Goal: Contribute content

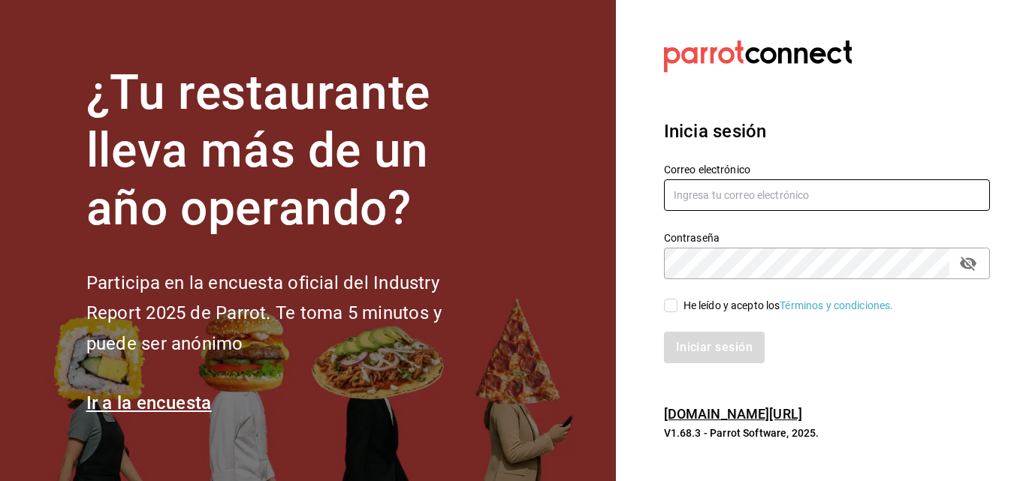
type input "carolina.verdugo.sierras@gmail.com"
click at [671, 304] on input "He leído y acepto los Términos y condiciones." at bounding box center [671, 306] width 14 height 14
checkbox input "true"
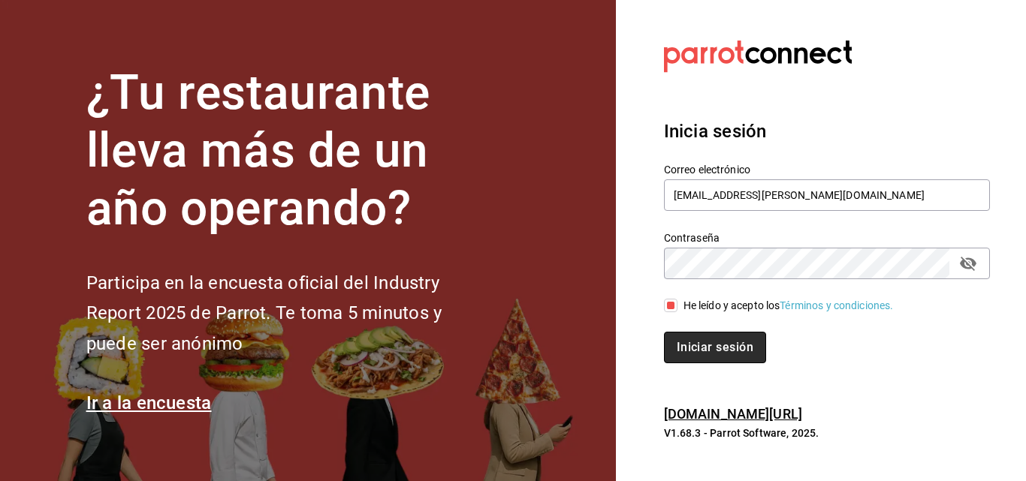
click at [694, 349] on button "Iniciar sesión" at bounding box center [715, 348] width 102 height 32
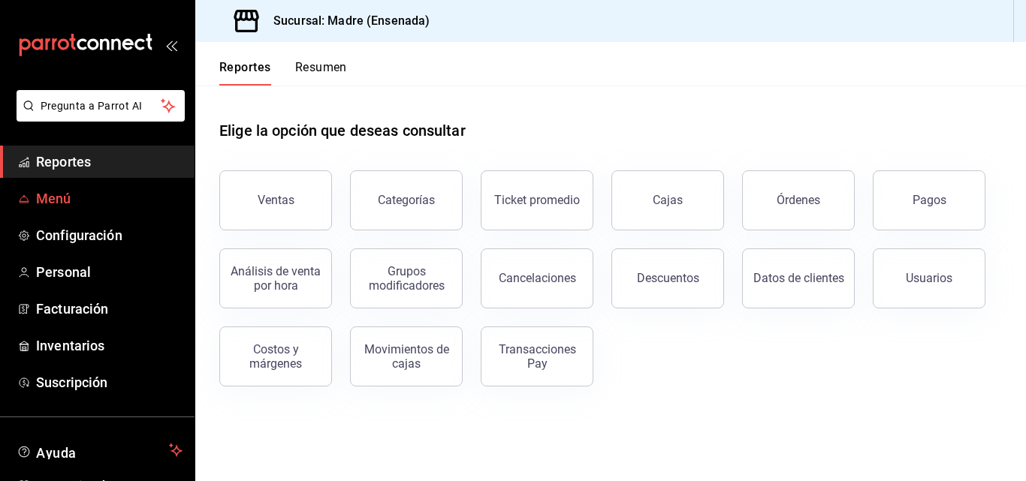
click at [59, 201] on span "Menú" at bounding box center [109, 198] width 146 height 20
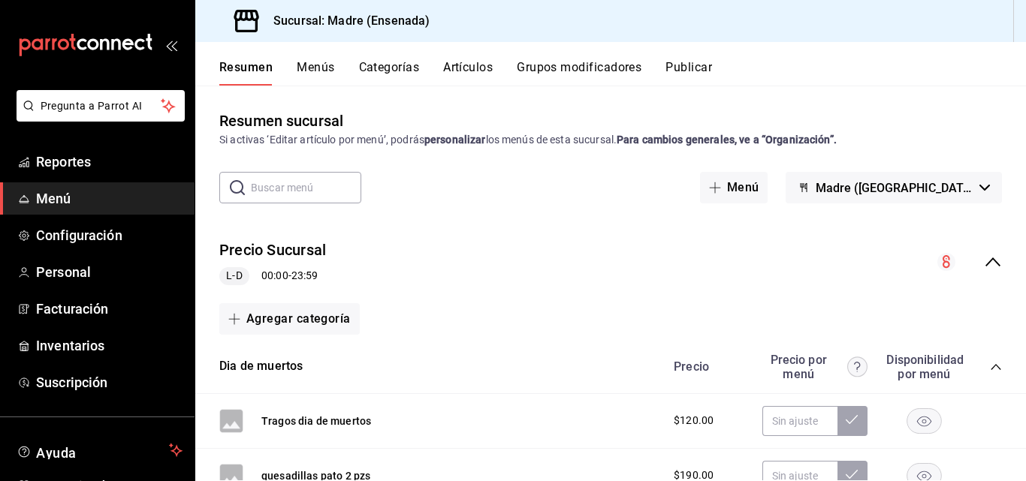
click at [460, 67] on button "Artículos" at bounding box center [468, 73] width 50 height 26
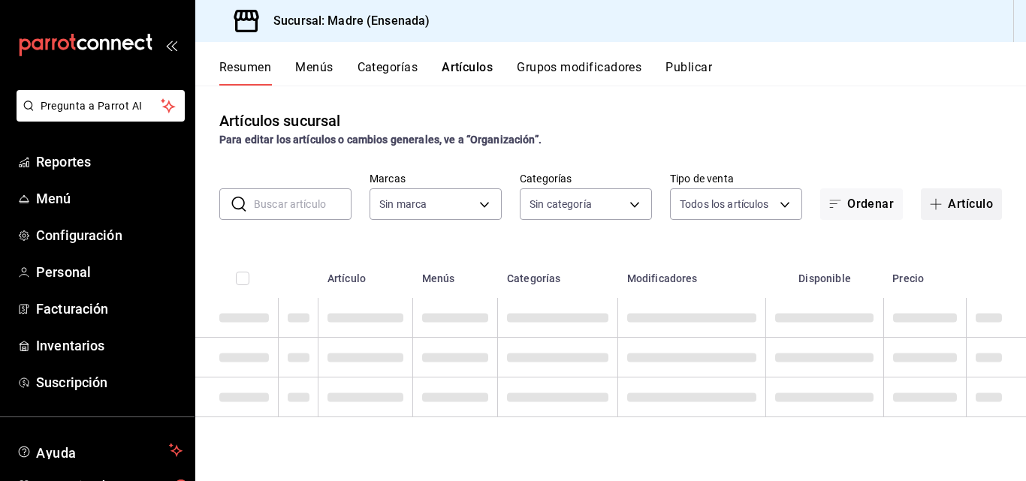
click at [976, 206] on button "Artículo" at bounding box center [961, 204] width 81 height 32
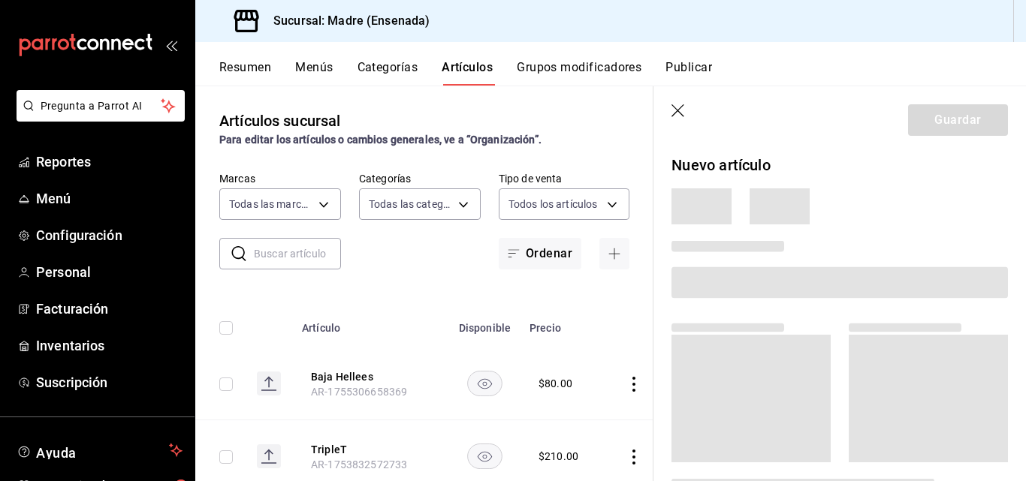
type input "c51d0254-b34f-41a1-abea-2d0b719232bd"
type input "e7004376-c346-4103-9860-dd2754f2bd8c,8f08fc1d-3068-4c6c-8cde-831b1c2f0328,cc5b8…"
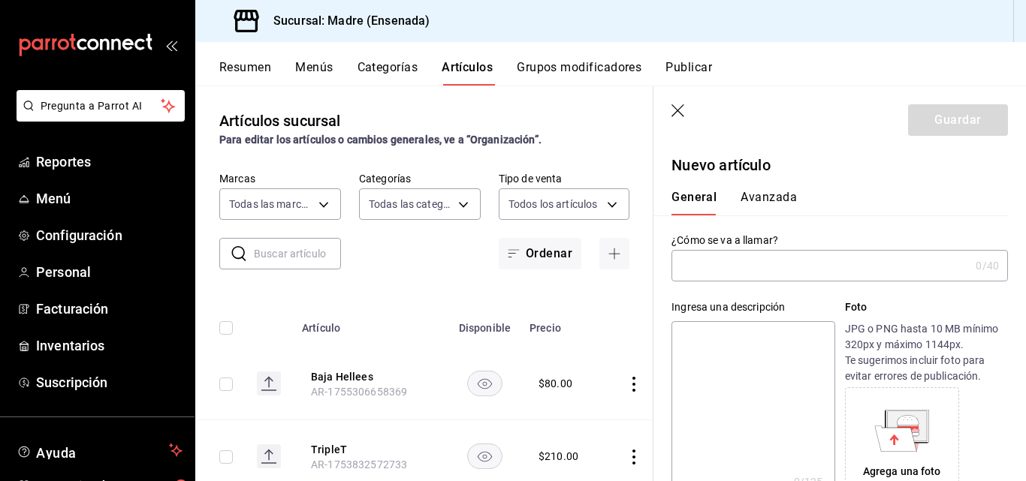
type input "AR-1755734270671"
click at [704, 269] on input "text" at bounding box center [820, 266] width 298 height 30
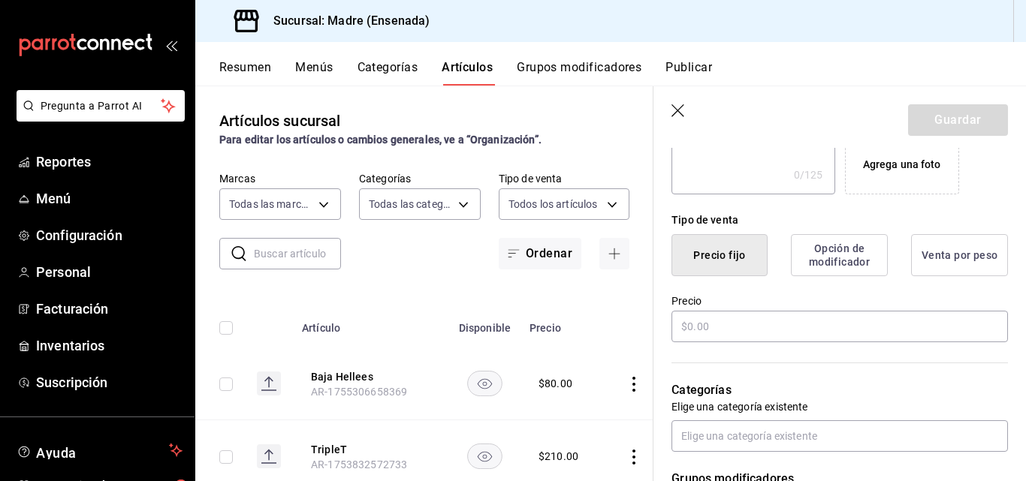
scroll to position [308, 0]
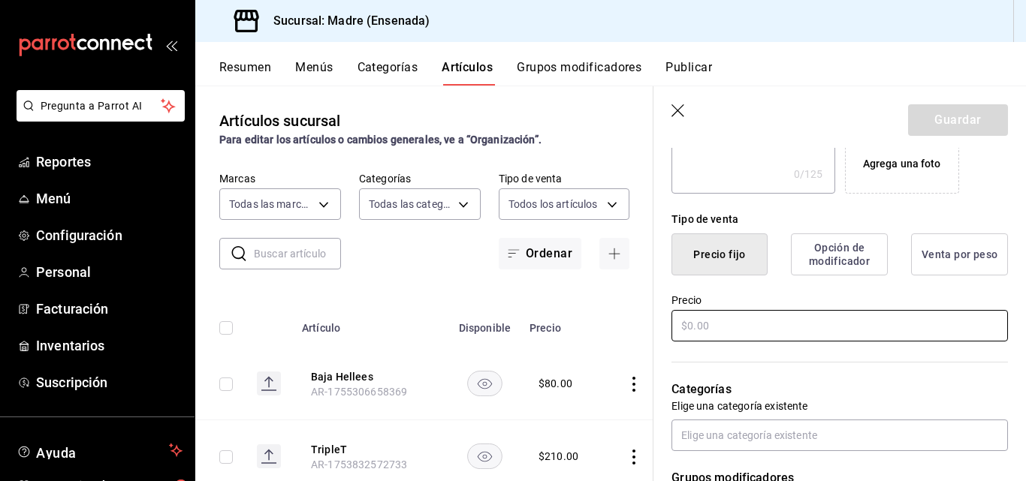
type input "doctores [DATE][PERSON_NAME]"
click at [687, 327] on input "text" at bounding box center [839, 326] width 336 height 32
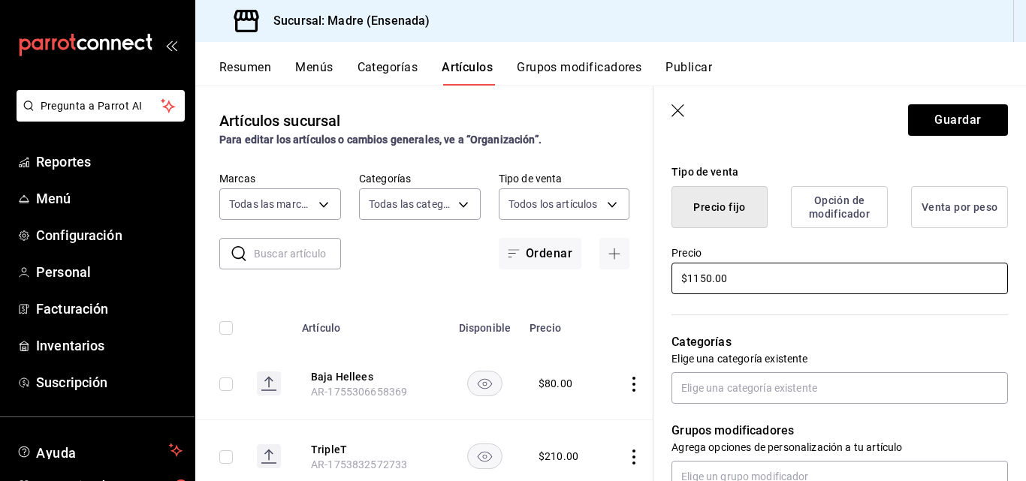
scroll to position [359, 0]
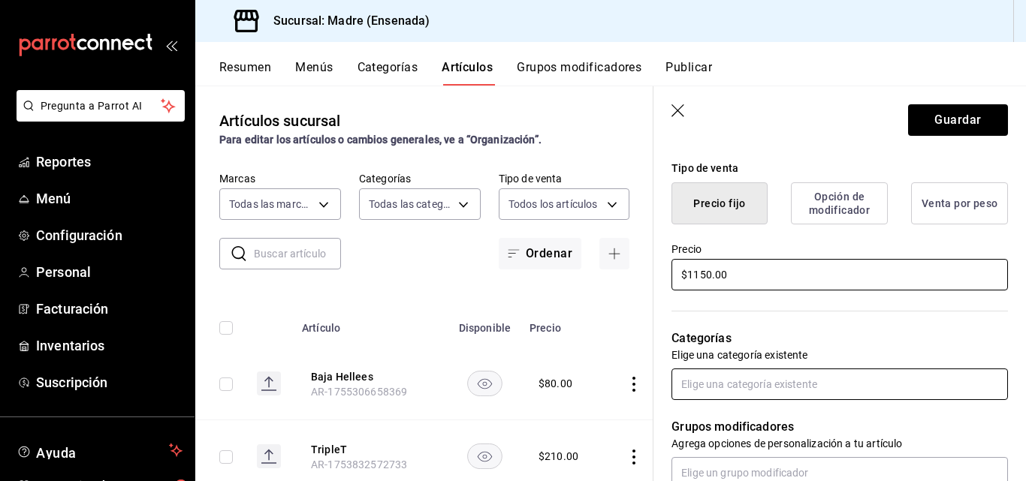
type input "$1150.00"
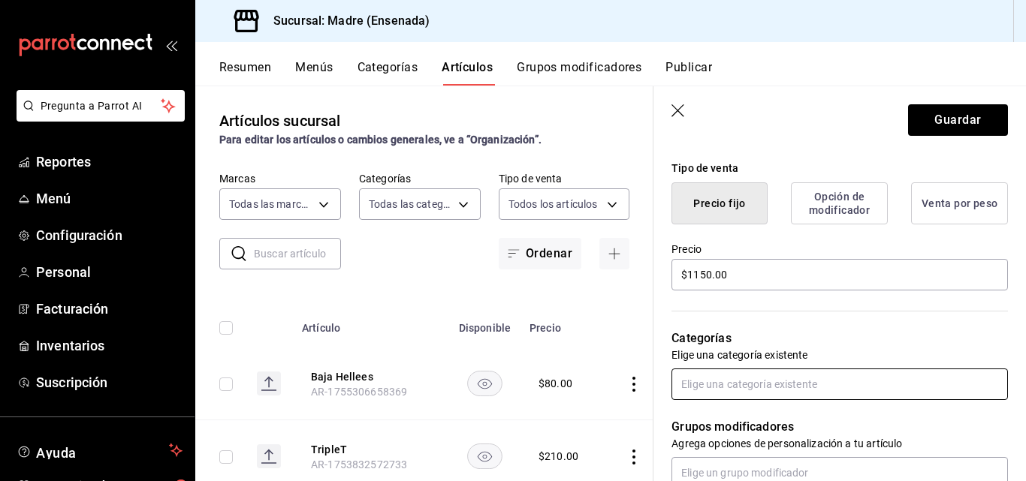
click at [700, 387] on input "text" at bounding box center [839, 385] width 336 height 32
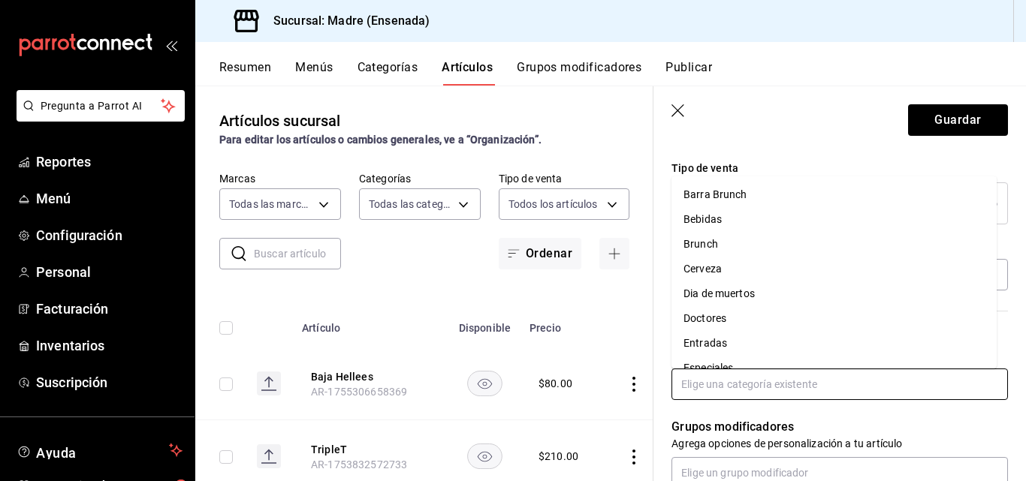
scroll to position [12, 0]
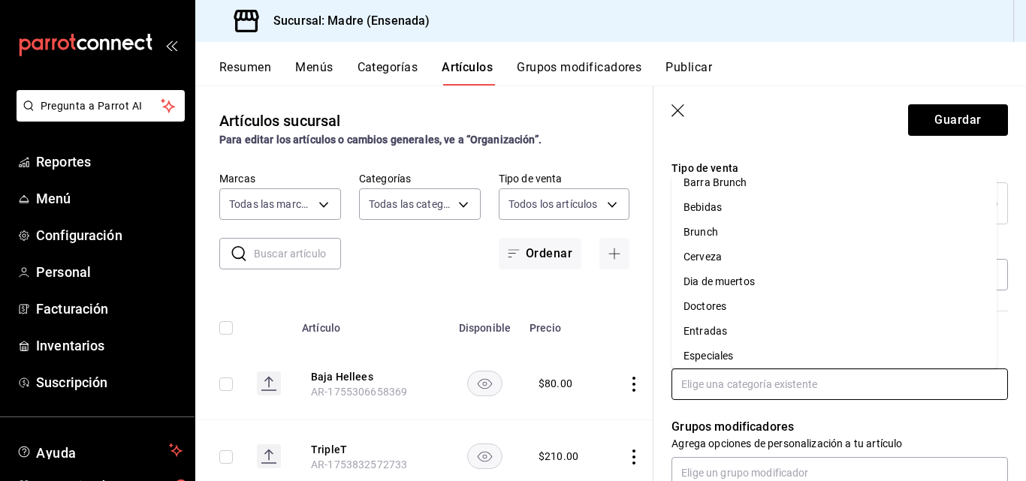
click at [698, 298] on li "Doctores" at bounding box center [833, 306] width 325 height 25
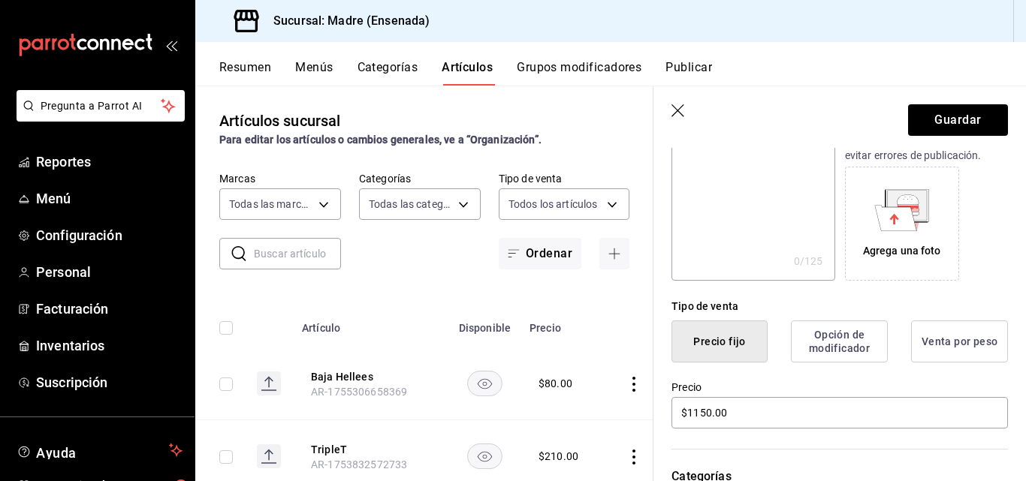
scroll to position [220, 0]
click at [939, 115] on button "Guardar" at bounding box center [958, 120] width 100 height 32
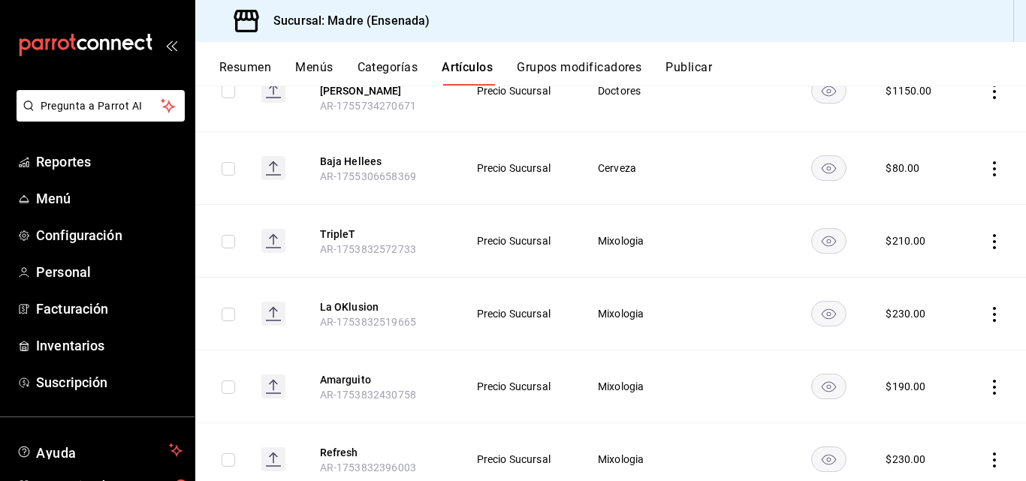
scroll to position [249, 0]
